Goal: Information Seeking & Learning: Compare options

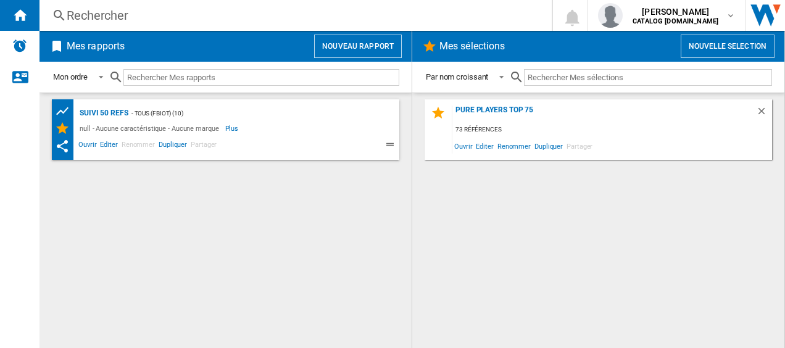
click at [100, 13] on div "Rechercher" at bounding box center [293, 15] width 453 height 17
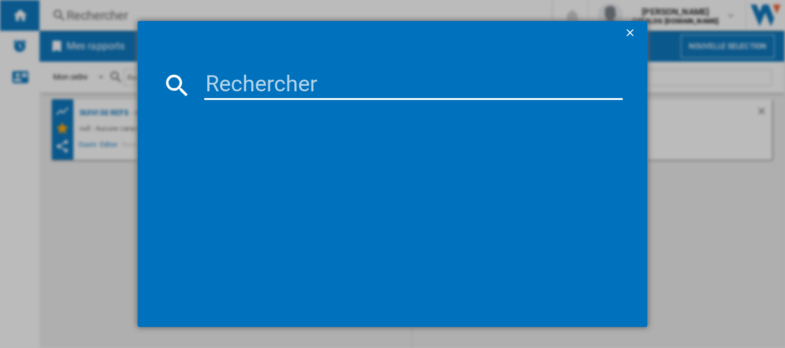
click at [212, 88] on input at bounding box center [413, 85] width 419 height 30
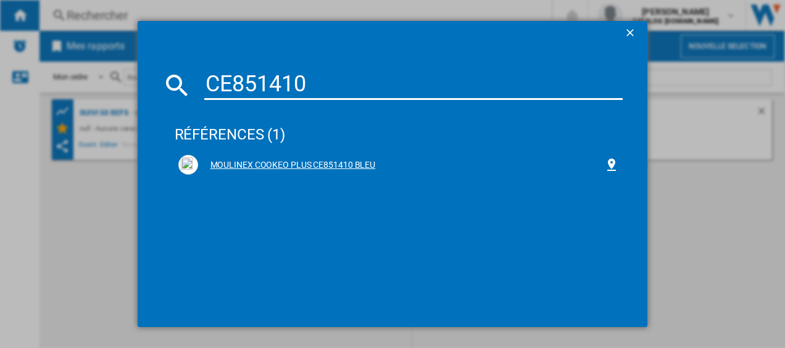
type input "CE851410"
click at [257, 157] on div "MOULINEX COOKEO PLUS CE851410 BLEU" at bounding box center [398, 165] width 441 height 20
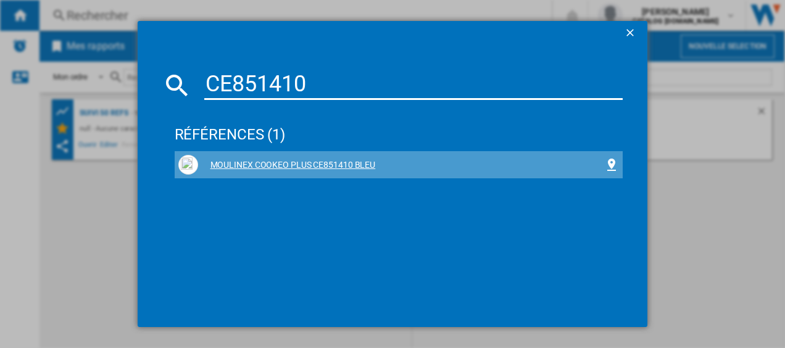
click at [264, 161] on div "MOULINEX COOKEO PLUS CE851410 BLEU" at bounding box center [401, 165] width 407 height 12
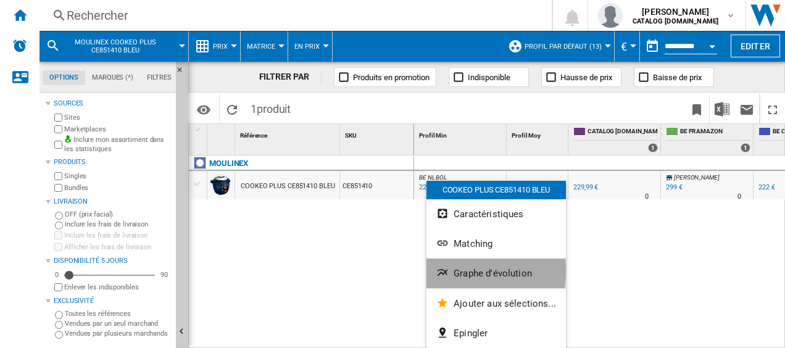
click at [479, 271] on span "Graphe d'évolution" at bounding box center [493, 273] width 78 height 11
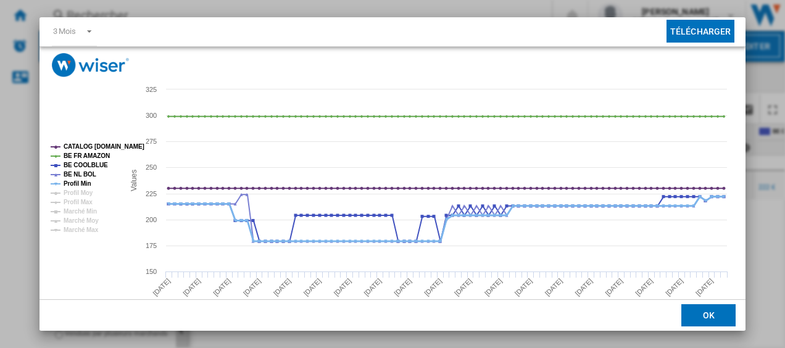
scroll to position [62, 0]
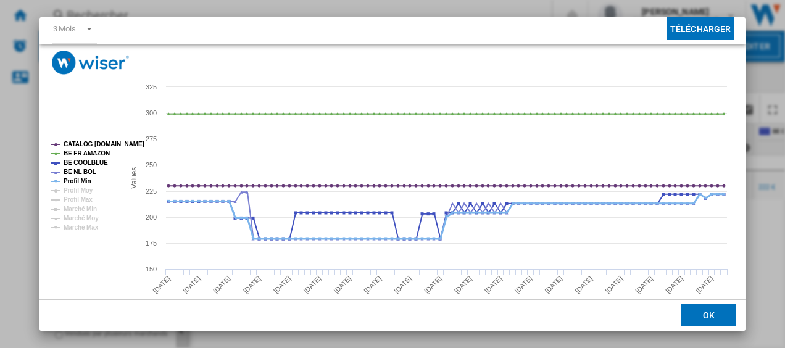
click at [74, 178] on tspan "Profil Min" at bounding box center [78, 181] width 28 height 7
click at [96, 141] on tspan "CATALOG [DOMAIN_NAME]" at bounding box center [104, 144] width 81 height 7
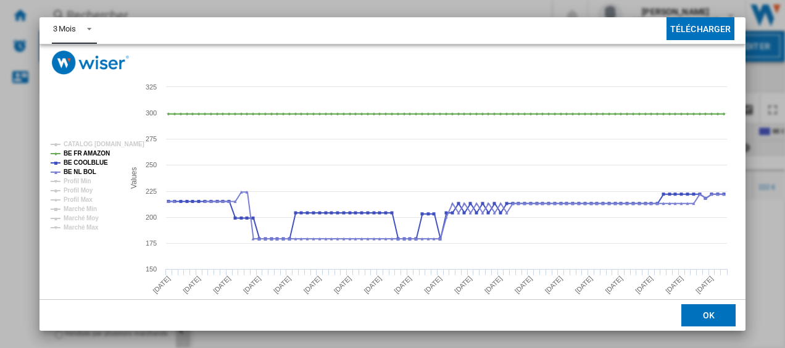
click at [84, 28] on span "Product popup" at bounding box center [85, 27] width 15 height 11
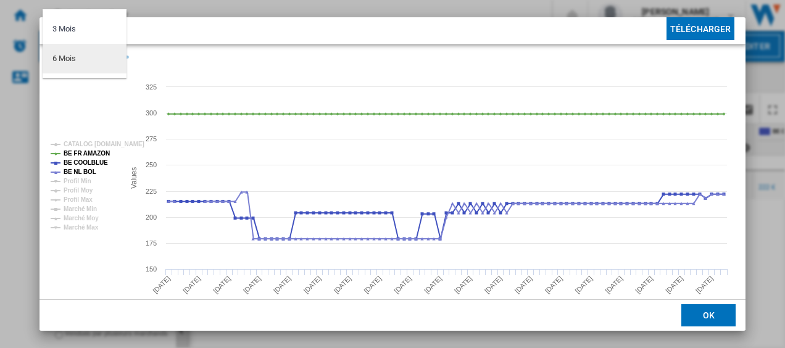
click at [72, 58] on div "6 Mois" at bounding box center [63, 58] width 23 height 11
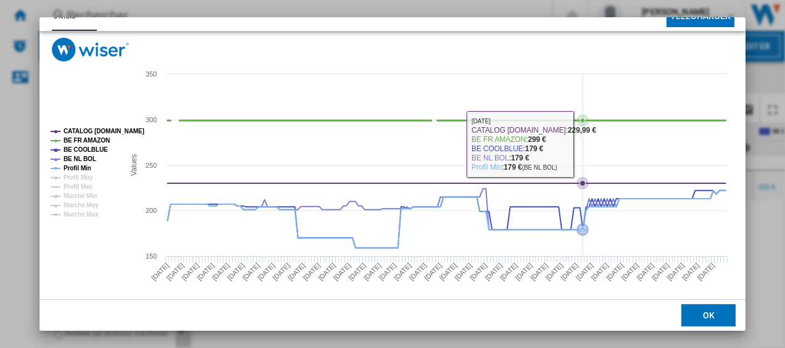
scroll to position [78, 0]
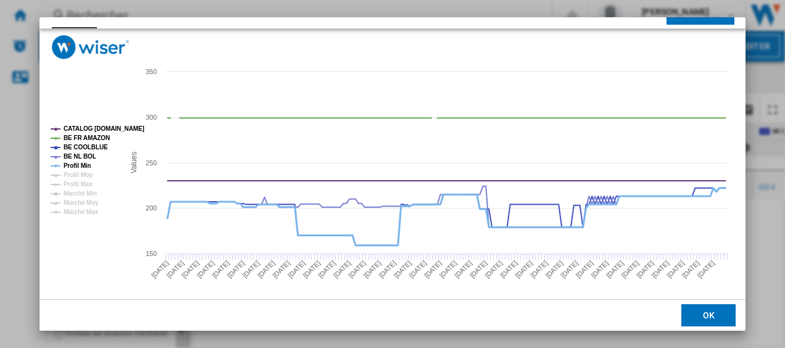
click at [64, 165] on tspan "Profil Min" at bounding box center [78, 165] width 28 height 7
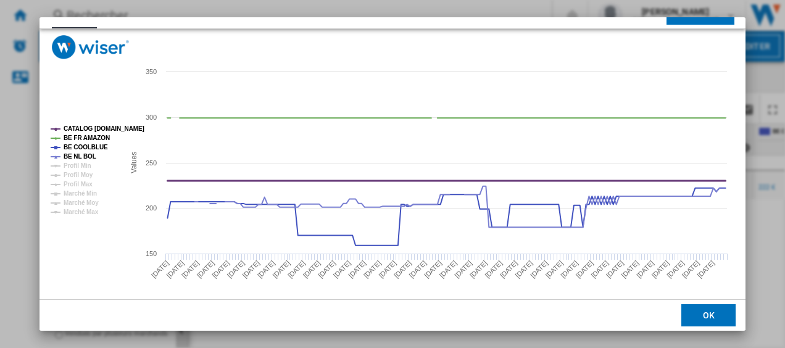
click at [101, 126] on tspan "CATALOG [DOMAIN_NAME]" at bounding box center [104, 128] width 81 height 7
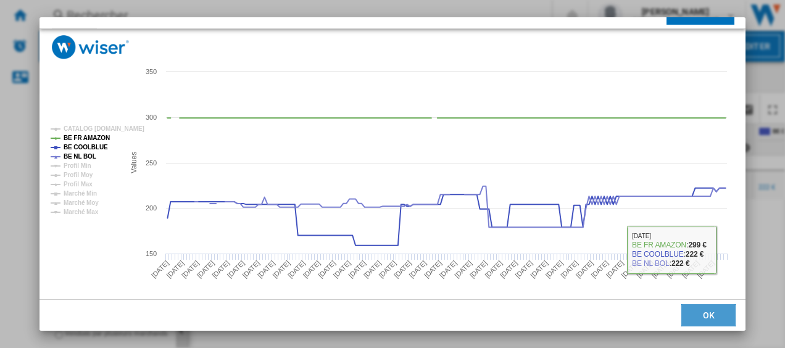
click at [703, 304] on button "OK" at bounding box center [709, 315] width 54 height 22
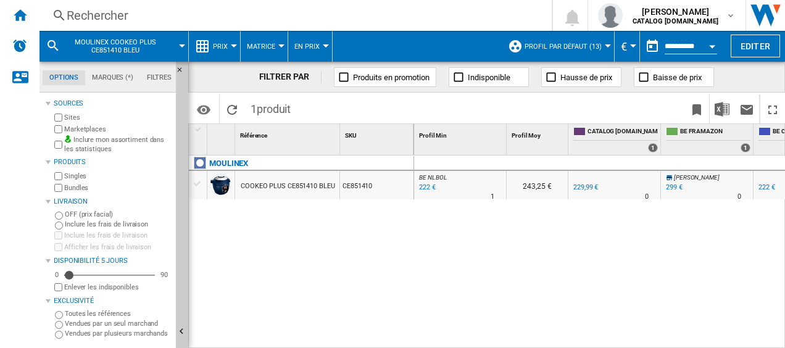
click at [94, 14] on div "Rechercher" at bounding box center [293, 15] width 453 height 17
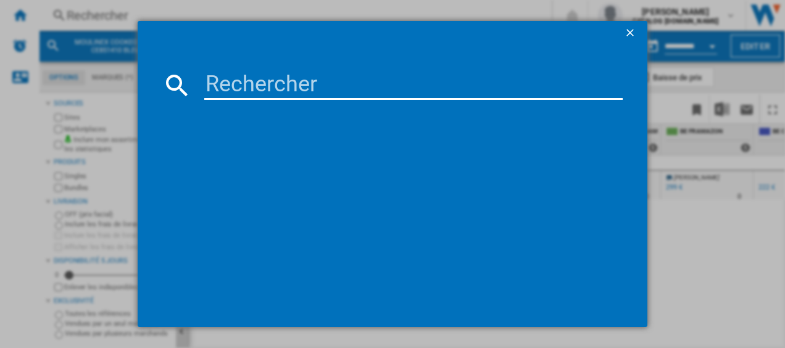
click at [206, 81] on input at bounding box center [413, 85] width 419 height 30
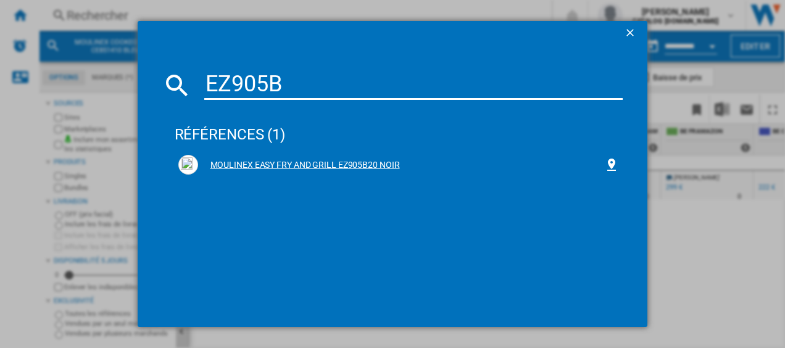
type input "EZ905B"
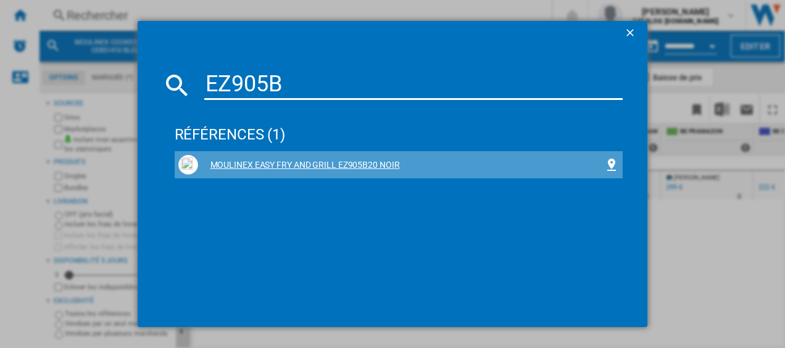
click at [311, 165] on div "MOULINEX EASY FRY AND GRILL EZ905B20 NOIR" at bounding box center [401, 165] width 407 height 12
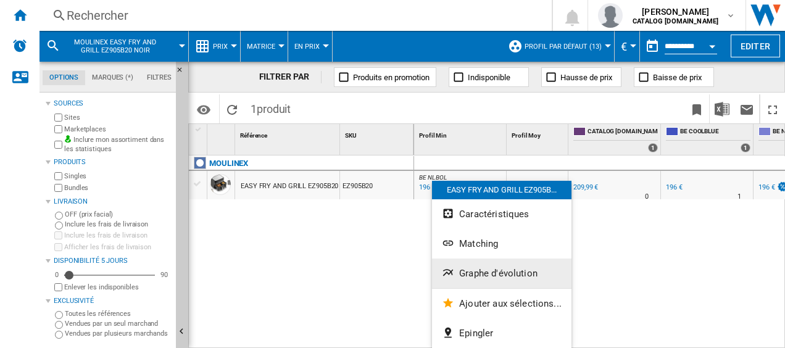
click at [472, 274] on span "Graphe d'évolution" at bounding box center [498, 273] width 78 height 11
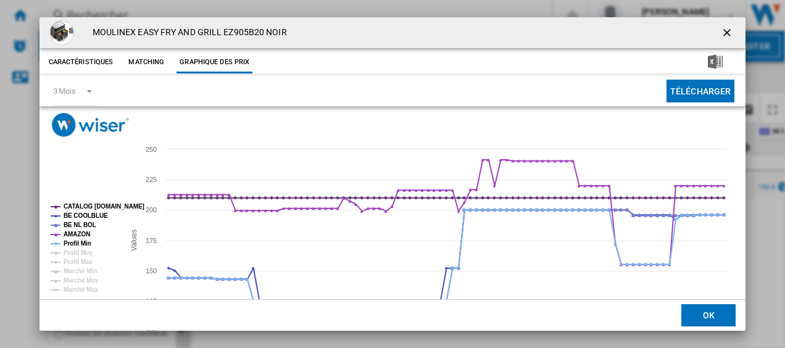
scroll to position [84, 0]
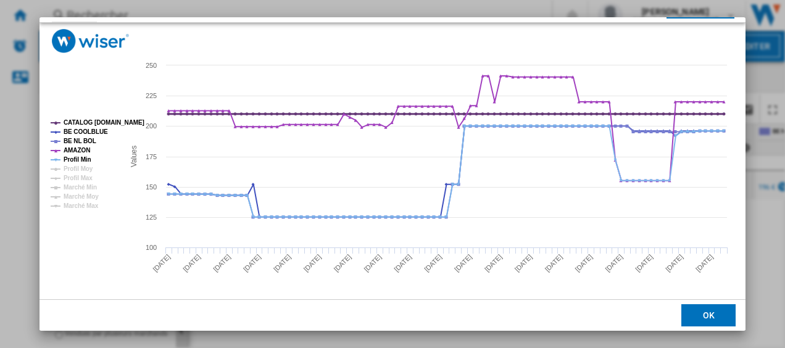
click at [89, 120] on tspan "CATALOG [DOMAIN_NAME]" at bounding box center [104, 122] width 81 height 7
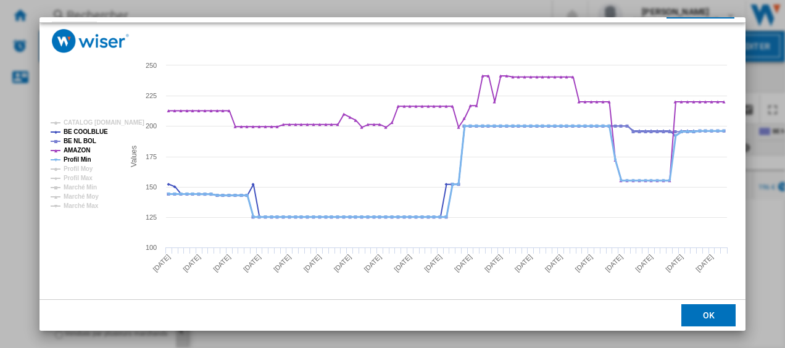
click at [77, 158] on tspan "Profil Min" at bounding box center [78, 159] width 28 height 7
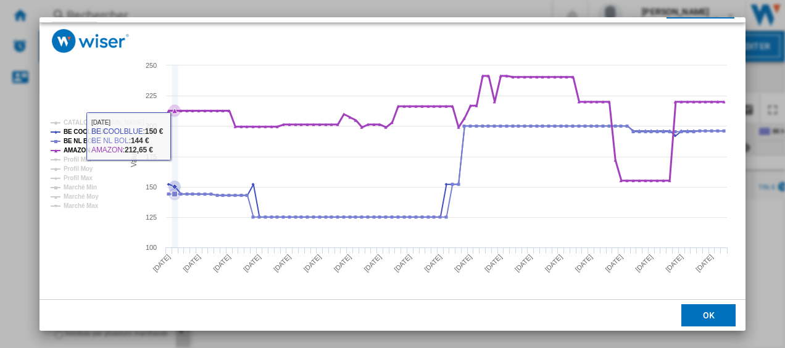
scroll to position [0, 0]
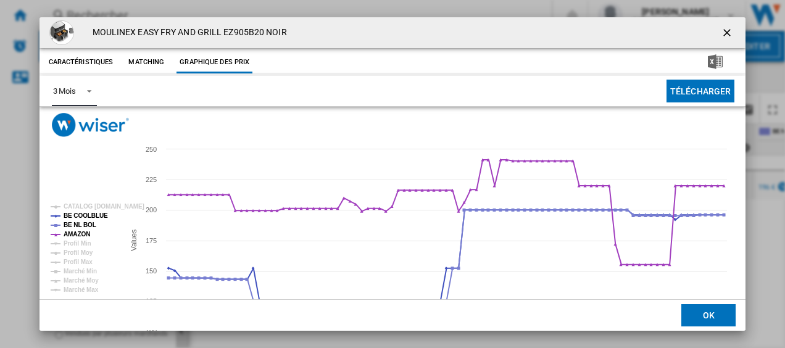
click at [88, 90] on span "Product popup" at bounding box center [85, 90] width 15 height 11
click at [83, 117] on md-option "6 Mois" at bounding box center [85, 121] width 84 height 30
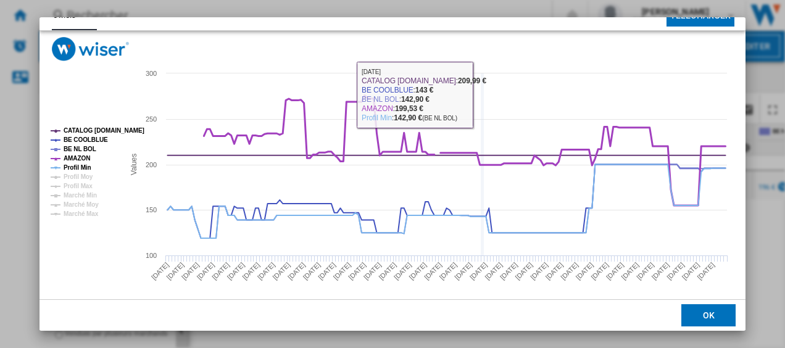
scroll to position [80, 0]
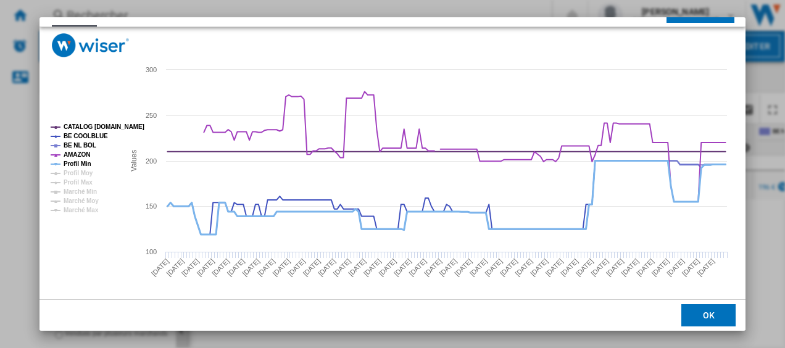
click at [87, 165] on tspan "Profil Min" at bounding box center [78, 164] width 28 height 7
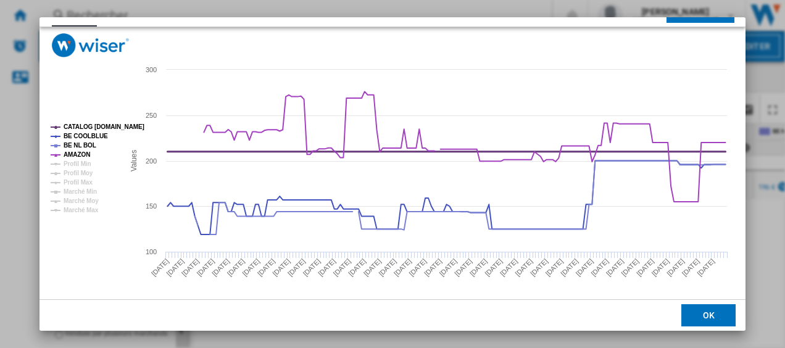
click at [109, 125] on tspan "CATALOG [DOMAIN_NAME]" at bounding box center [104, 126] width 81 height 7
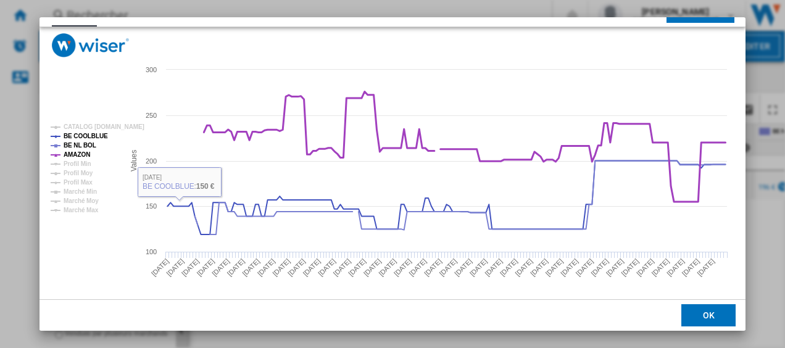
click at [81, 156] on tspan "AMAZON" at bounding box center [77, 154] width 27 height 7
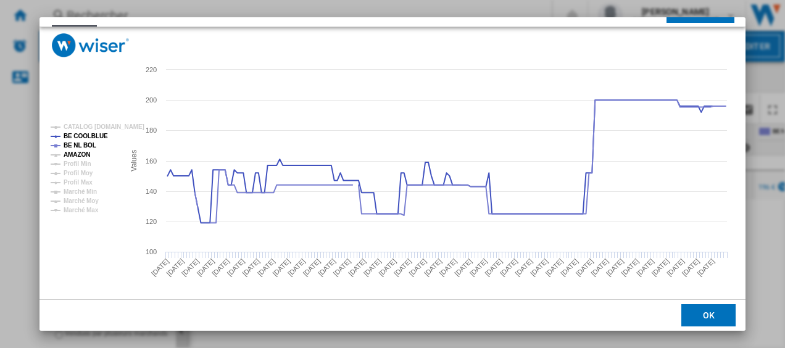
click at [81, 154] on tspan "AMAZON" at bounding box center [77, 154] width 27 height 7
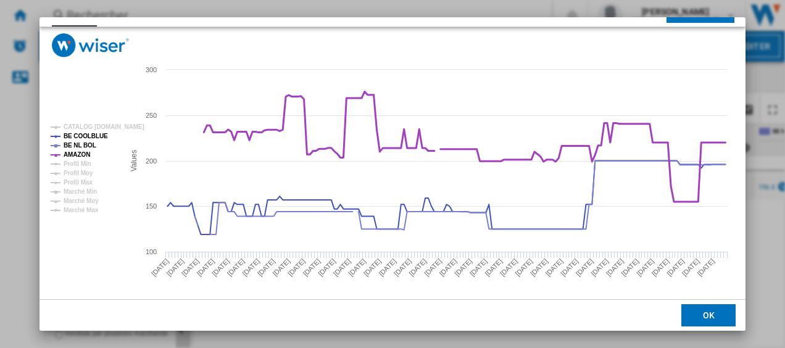
click at [81, 154] on tspan "AMAZON" at bounding box center [77, 154] width 27 height 7
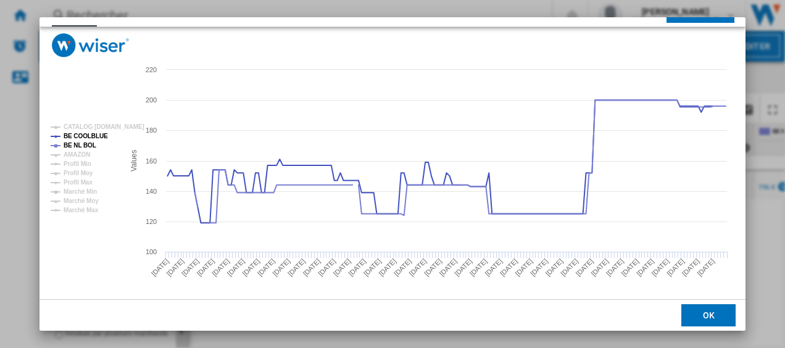
click at [81, 154] on tspan "AMAZON" at bounding box center [77, 154] width 27 height 7
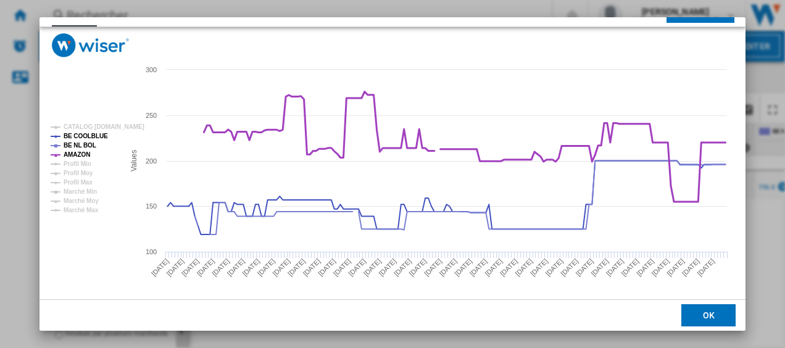
click at [79, 156] on tspan "AMAZON" at bounding box center [77, 154] width 27 height 7
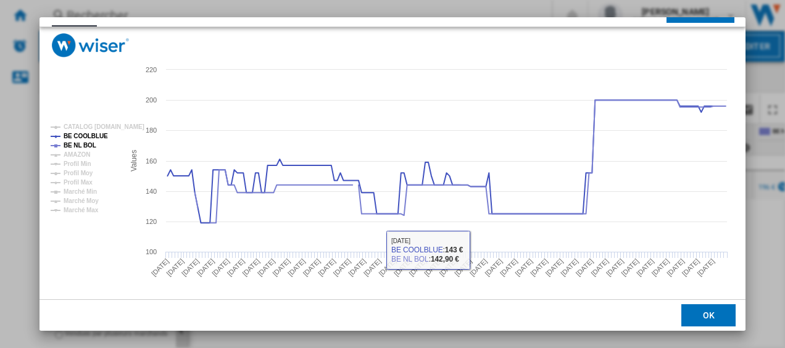
click at [547, 258] on rect "Product popup" at bounding box center [390, 180] width 700 height 247
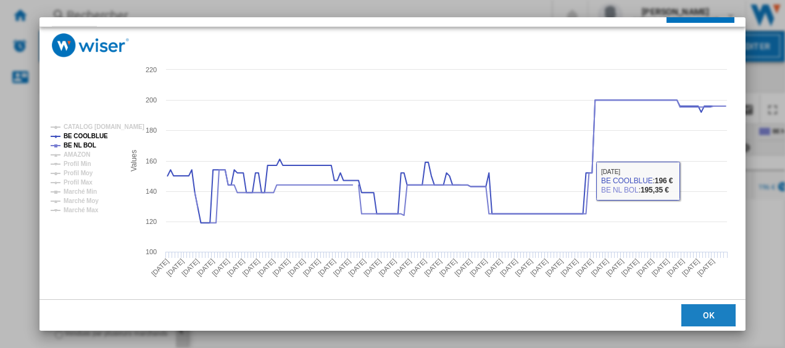
click at [699, 315] on button "OK" at bounding box center [709, 315] width 54 height 22
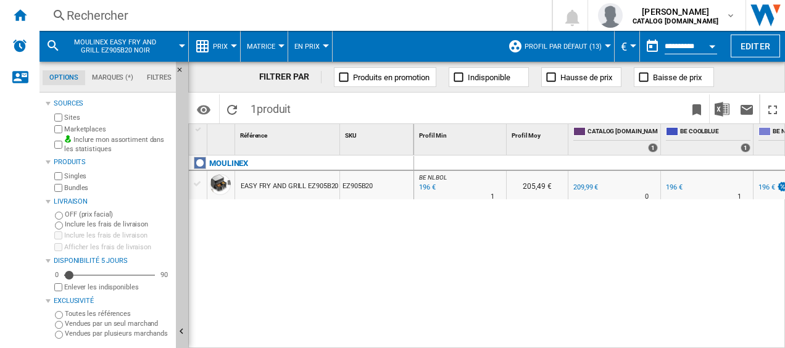
click at [72, 14] on div "Rechercher" at bounding box center [293, 15] width 453 height 17
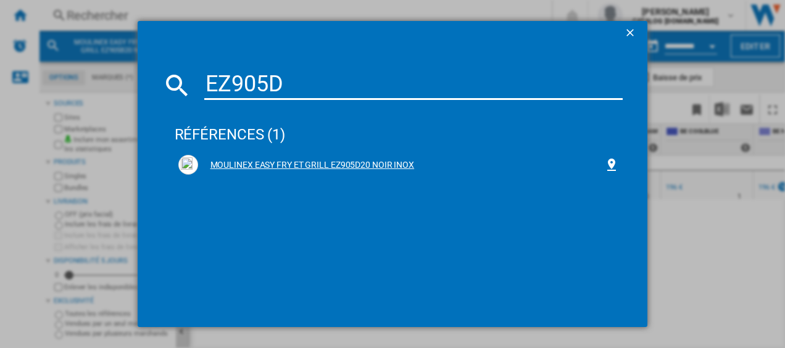
type input "EZ905D"
click at [259, 157] on div "MOULINEX EASY FRY ET GRILL EZ905D20 NOIR INOX" at bounding box center [398, 165] width 441 height 20
click at [265, 163] on div "MOULINEX EASY FRY ET GRILL EZ905D20 NOIR INOX" at bounding box center [401, 165] width 407 height 12
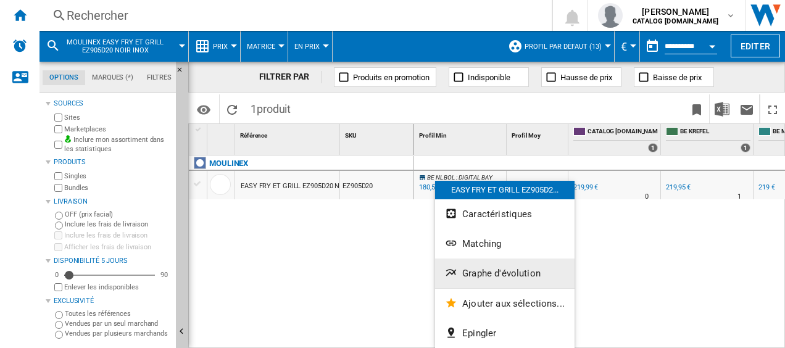
click at [483, 273] on span "Graphe d'évolution" at bounding box center [501, 273] width 78 height 11
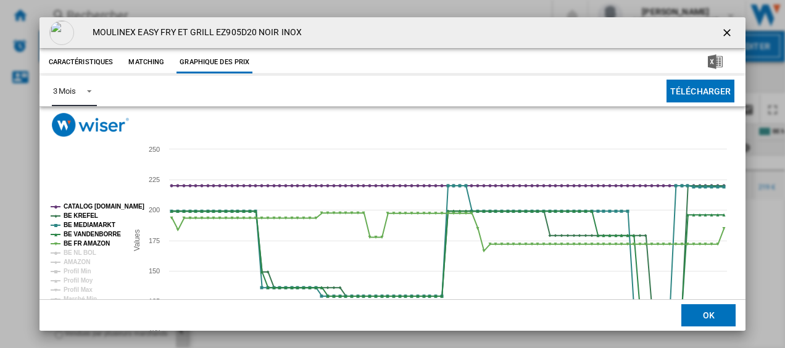
click at [85, 85] on span "Product popup" at bounding box center [85, 90] width 15 height 11
click at [79, 117] on md-option "6 Mois" at bounding box center [85, 121] width 84 height 30
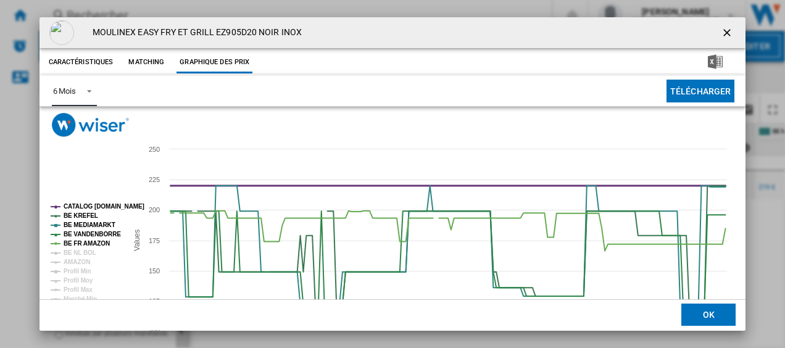
click at [94, 204] on tspan "CATALOG [DOMAIN_NAME]" at bounding box center [104, 206] width 81 height 7
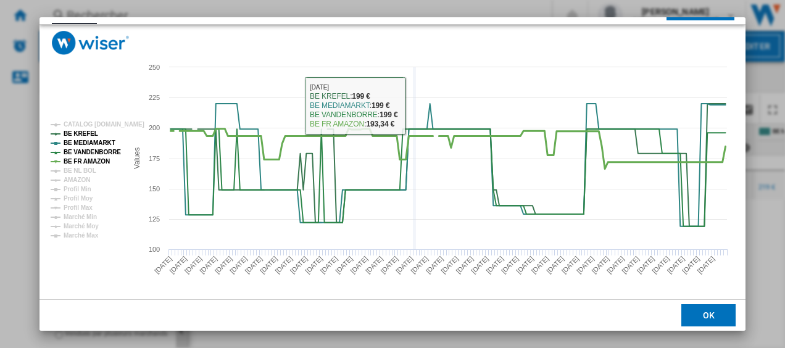
scroll to position [84, 0]
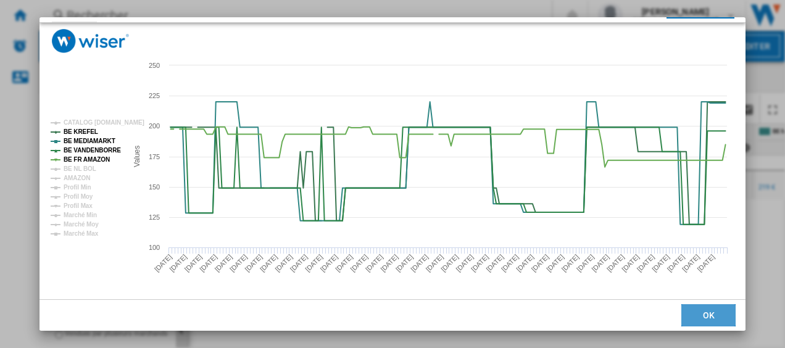
click at [695, 312] on button "OK" at bounding box center [709, 315] width 54 height 22
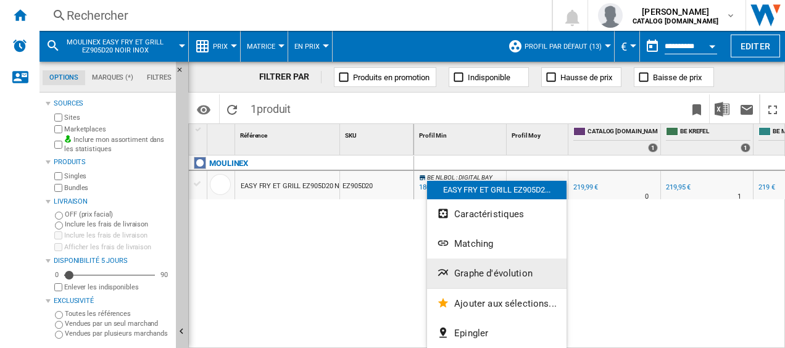
click at [498, 270] on span "Graphe d'évolution" at bounding box center [493, 273] width 78 height 11
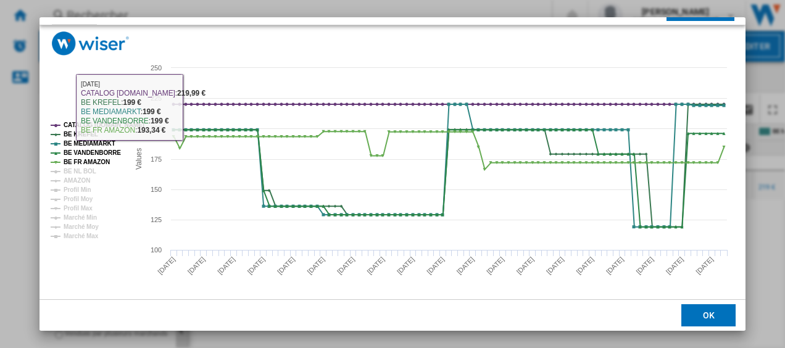
scroll to position [0, 0]
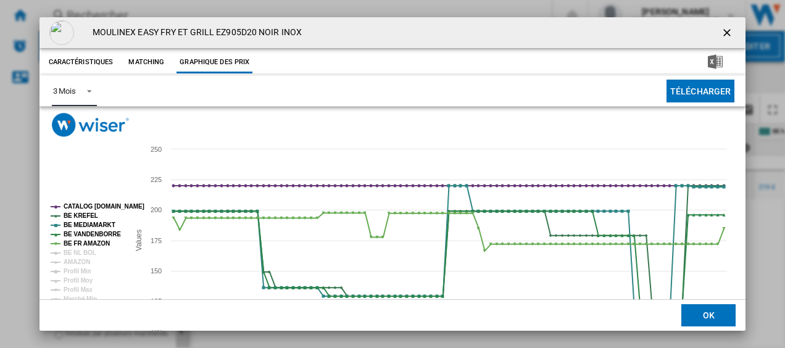
click at [85, 90] on span "Product popup" at bounding box center [85, 90] width 15 height 11
click at [83, 122] on md-option "6 Mois" at bounding box center [85, 121] width 84 height 30
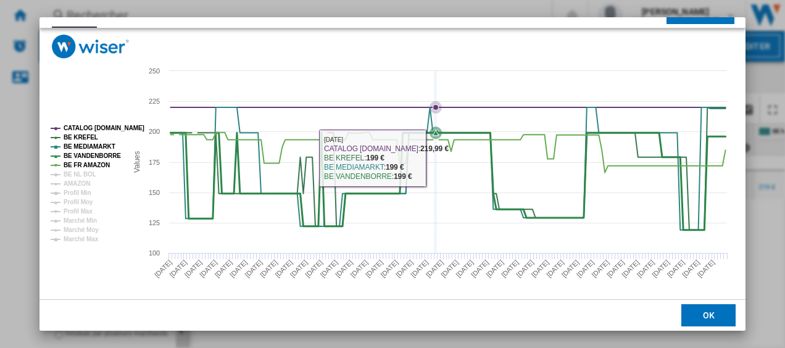
scroll to position [79, 0]
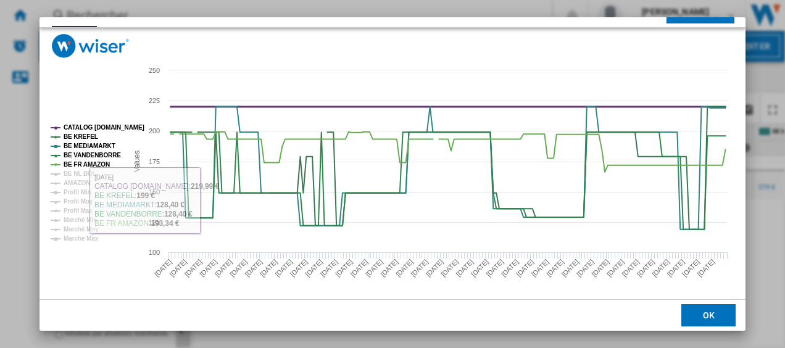
click at [102, 124] on tspan "CATALOG [DOMAIN_NAME]" at bounding box center [104, 127] width 81 height 7
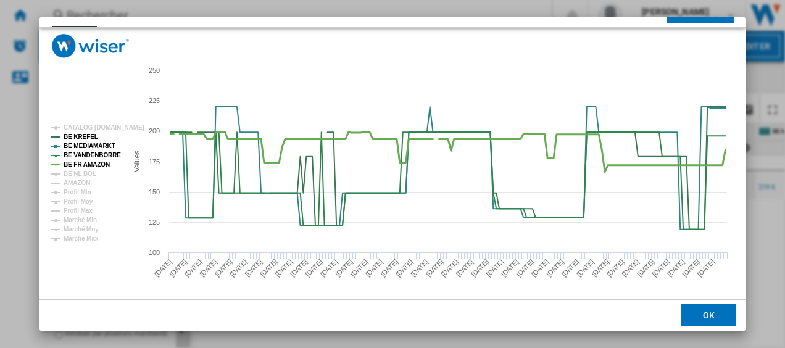
click at [92, 163] on tspan "BE FR AMAZON" at bounding box center [87, 164] width 46 height 7
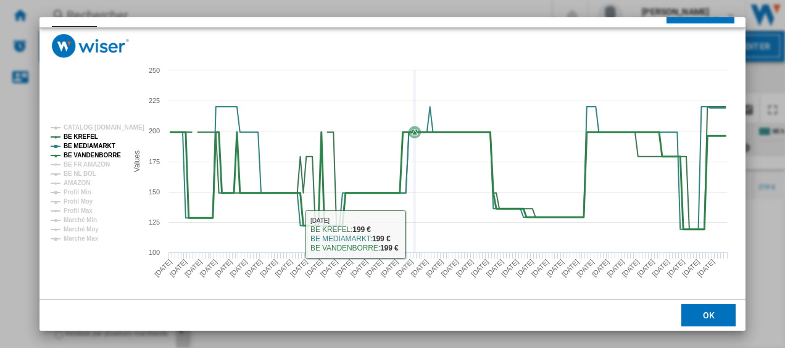
scroll to position [84, 0]
